Goal: Task Accomplishment & Management: Use online tool/utility

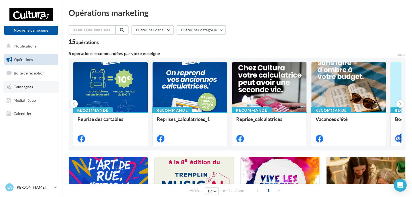
click at [41, 86] on link "Campagnes" at bounding box center [31, 86] width 56 height 11
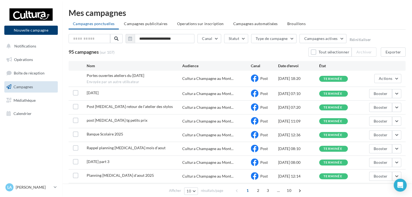
click at [25, 29] on button "Nouvelle campagne" at bounding box center [30, 30] width 53 height 9
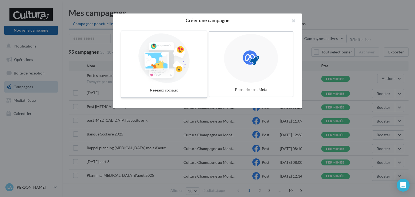
click at [162, 59] on div at bounding box center [163, 58] width 81 height 50
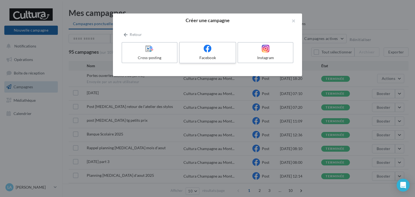
click at [203, 57] on div "Facebook" at bounding box center [207, 57] width 51 height 5
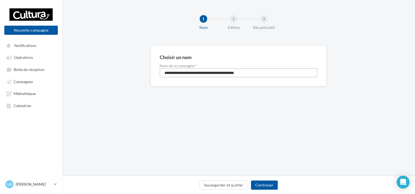
drag, startPoint x: 265, startPoint y: 72, endPoint x: 152, endPoint y: 70, distance: 113.2
click at [152, 70] on div "**********" at bounding box center [239, 65] width 176 height 41
type input "**********"
click at [269, 180] on div "Sauvegarder et quitter Continuer" at bounding box center [238, 185] width 353 height 18
click at [269, 182] on button "Continuer" at bounding box center [264, 185] width 27 height 9
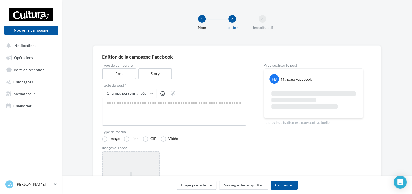
click at [108, 161] on div "Ajouter une image Format: png, jpg" at bounding box center [131, 186] width 58 height 70
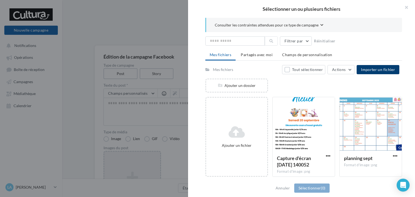
click at [368, 67] on span "Importer un fichier" at bounding box center [378, 69] width 34 height 5
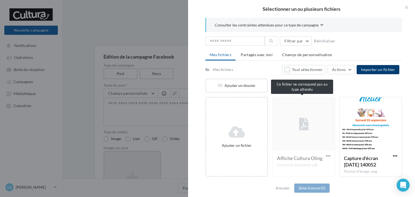
click at [286, 153] on div "Affiche Cultura Oling Format du document: pdf" at bounding box center [303, 137] width 63 height 80
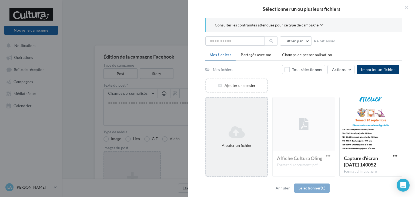
click at [257, 120] on div "Ajouter un fichier" at bounding box center [236, 137] width 63 height 80
click at [229, 129] on icon at bounding box center [236, 132] width 57 height 13
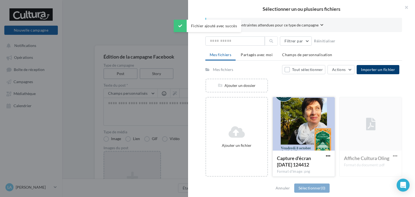
click at [299, 142] on div at bounding box center [304, 124] width 62 height 54
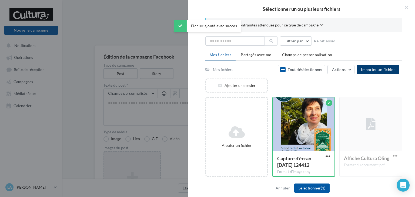
click at [303, 182] on div "Annuler Sélectionner (1)" at bounding box center [301, 188] width 227 height 18
click at [303, 184] on button "Sélectionner (1)" at bounding box center [311, 188] width 35 height 9
